Goal: Task Accomplishment & Management: Manage account settings

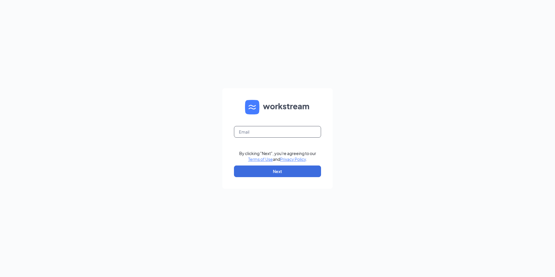
click at [255, 131] on input "text" at bounding box center [277, 132] width 87 height 12
type input "[EMAIL_ADDRESS][DOMAIN_NAME]"
click at [263, 172] on button "Next" at bounding box center [277, 171] width 87 height 12
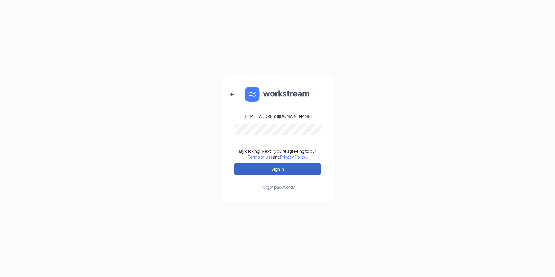
click at [265, 173] on button "Sign In" at bounding box center [277, 169] width 87 height 12
